Goal: Check status: Check status

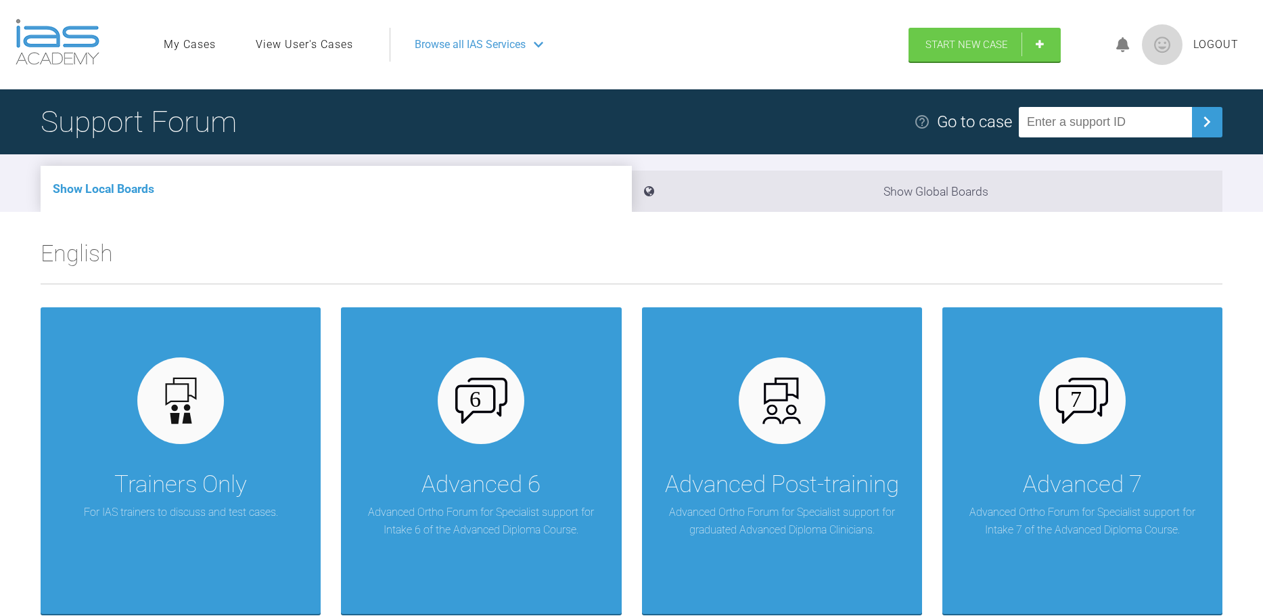
click at [1097, 122] on input "text" at bounding box center [1105, 122] width 173 height 30
type input "CDAG5UXT"
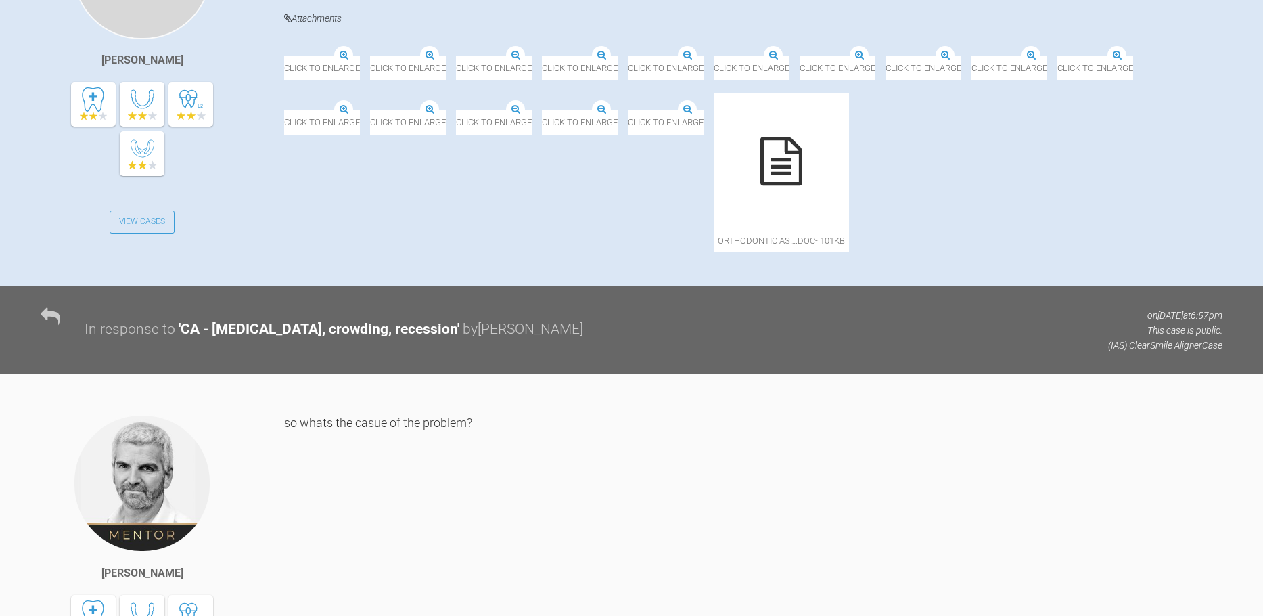
scroll to position [384, 0]
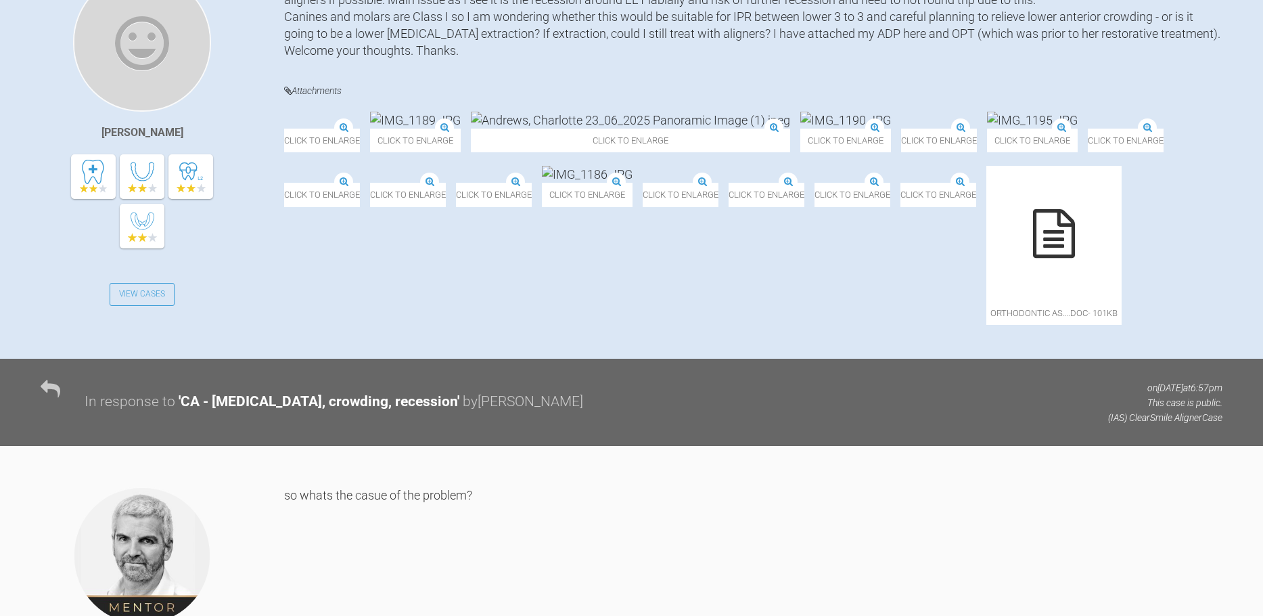
click at [815, 124] on img at bounding box center [860, 115] width 91 height 17
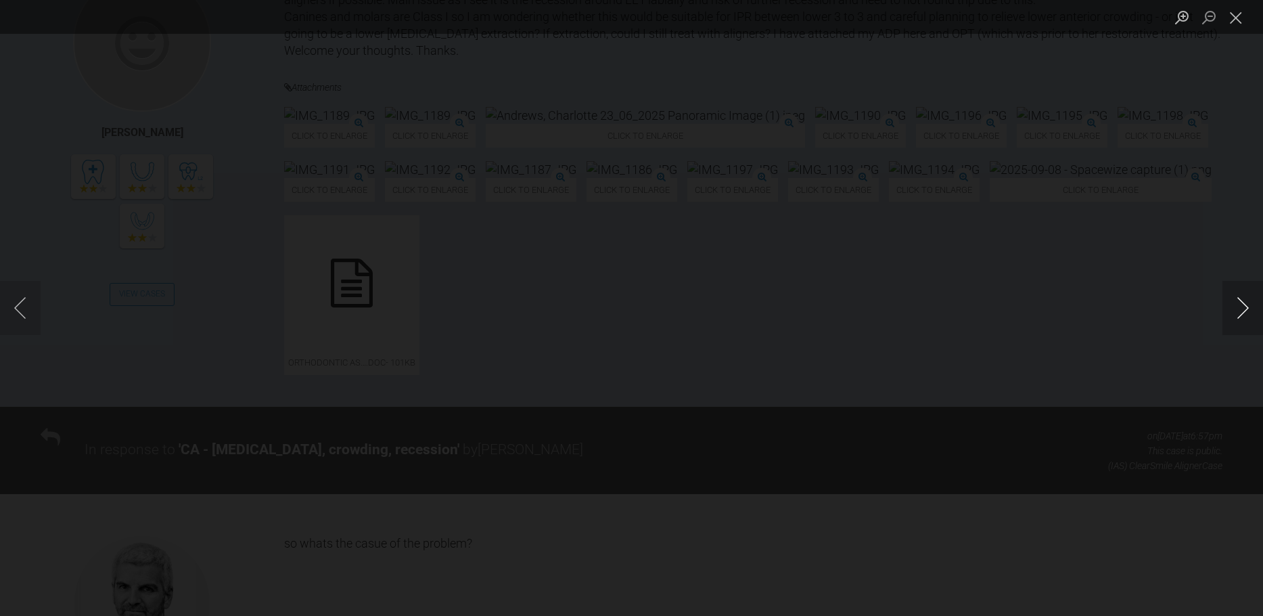
click at [1242, 313] on button "Next image" at bounding box center [1243, 308] width 41 height 54
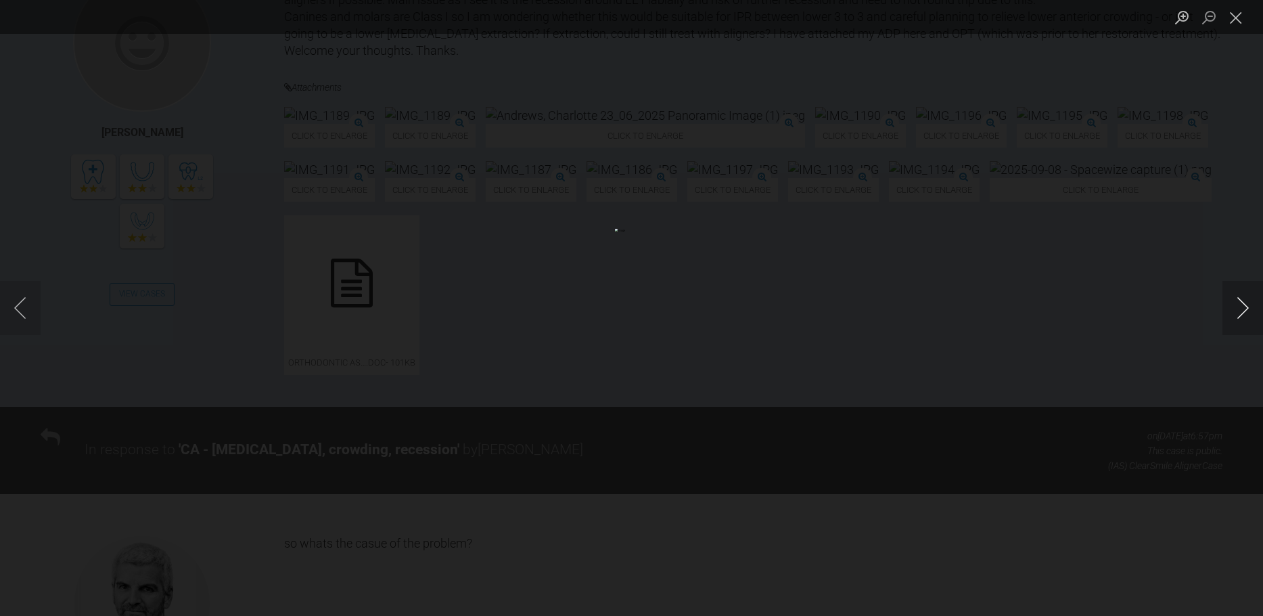
click at [1242, 313] on button "Next image" at bounding box center [1243, 308] width 41 height 54
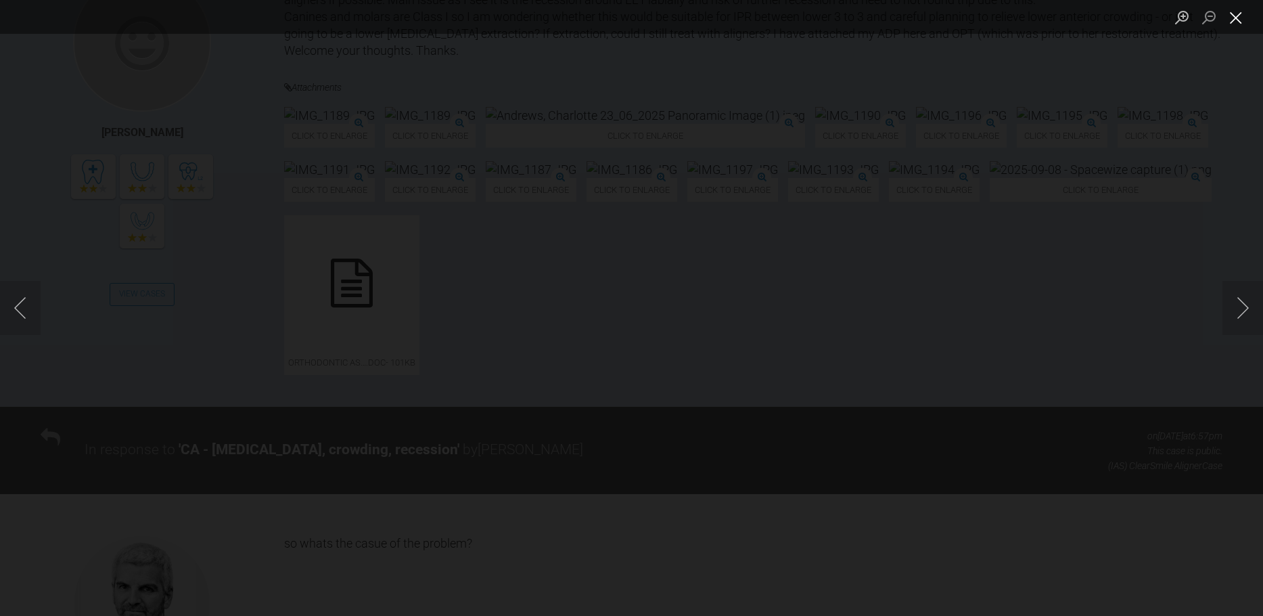
click at [1223, 22] on button "Close lightbox" at bounding box center [1236, 17] width 27 height 24
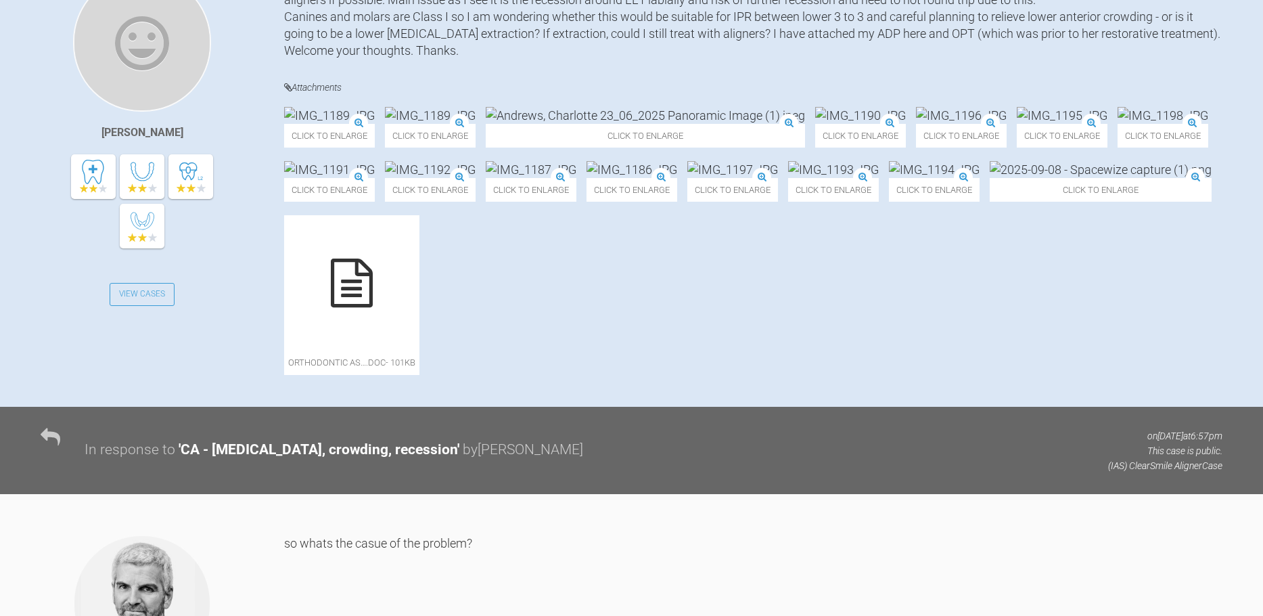
click at [788, 178] on img at bounding box center [833, 169] width 91 height 17
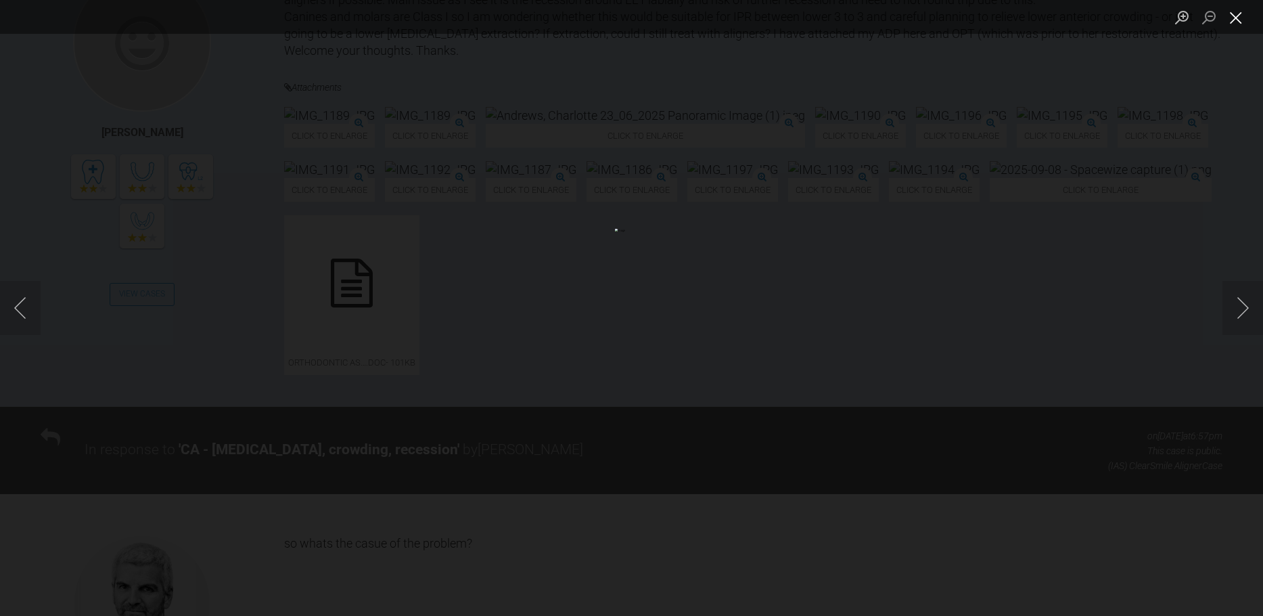
click at [1235, 16] on button "Close lightbox" at bounding box center [1236, 17] width 27 height 24
